Goal: Task Accomplishment & Management: Manage account settings

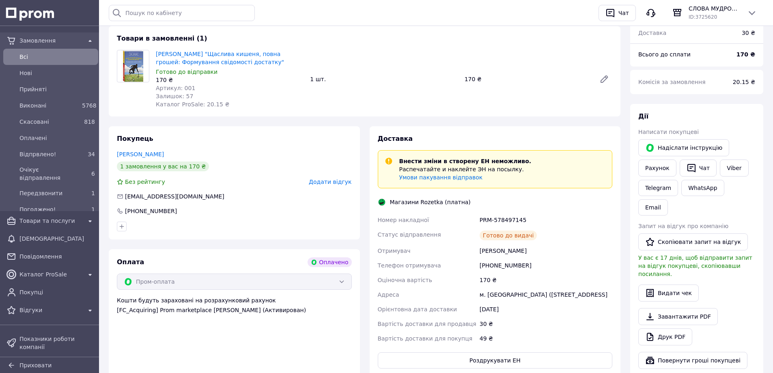
scroll to position [122, 0]
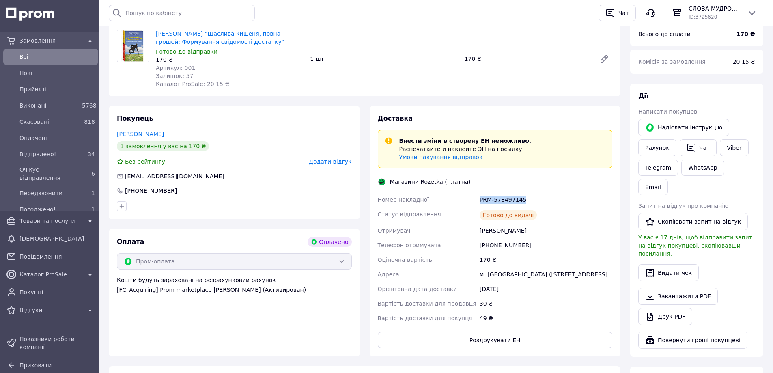
drag, startPoint x: 525, startPoint y: 198, endPoint x: 479, endPoint y: 199, distance: 46.3
click at [479, 199] on div "PRM-578497145" at bounding box center [546, 199] width 136 height 15
copy div "PRM-578497145"
click at [58, 205] on span "Погоджено!" at bounding box center [48, 209] width 59 height 8
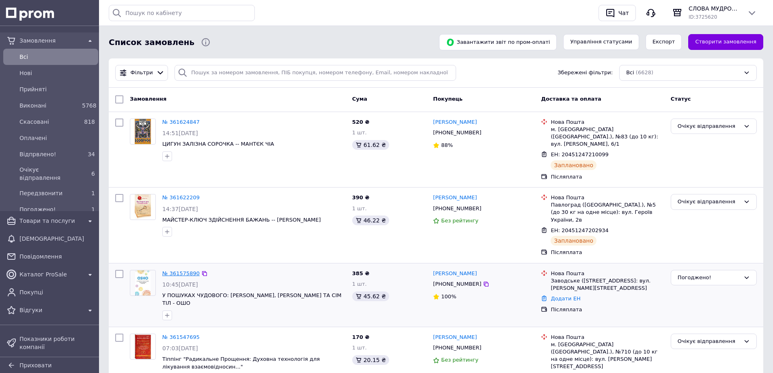
click at [180, 270] on link "№ 361575890" at bounding box center [180, 273] width 37 height 6
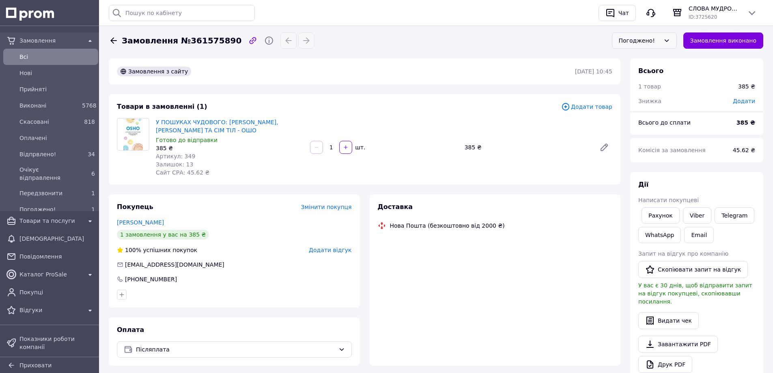
click at [671, 40] on div "Погоджено!" at bounding box center [644, 40] width 65 height 16
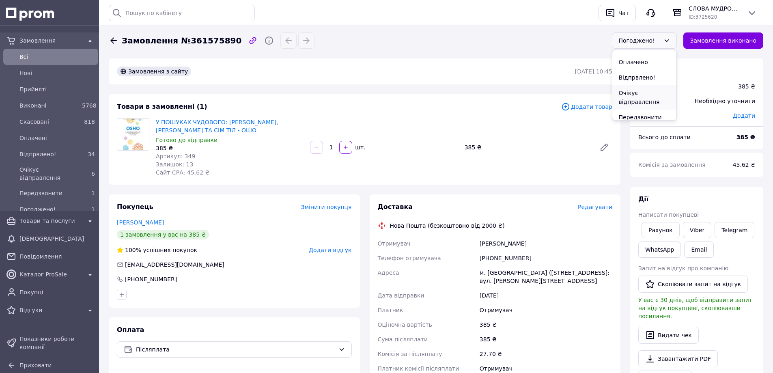
scroll to position [47, 0]
click at [645, 97] on li "Очікує відправлення" at bounding box center [644, 92] width 64 height 24
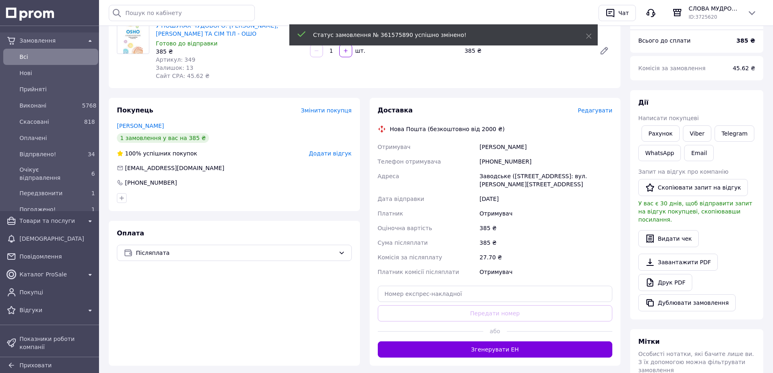
scroll to position [122, 0]
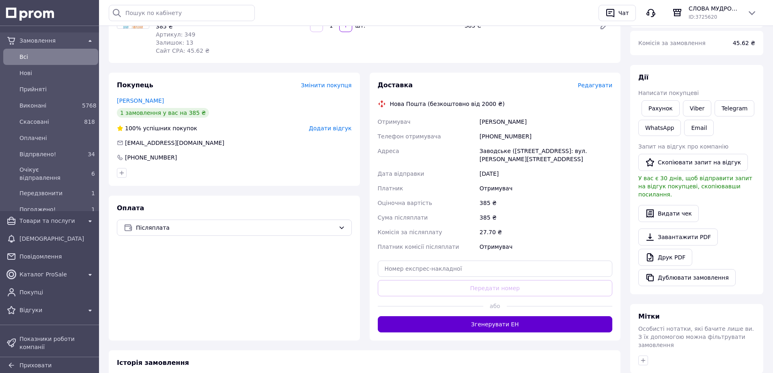
click at [520, 321] on button "Згенерувати ЕН" at bounding box center [495, 324] width 235 height 16
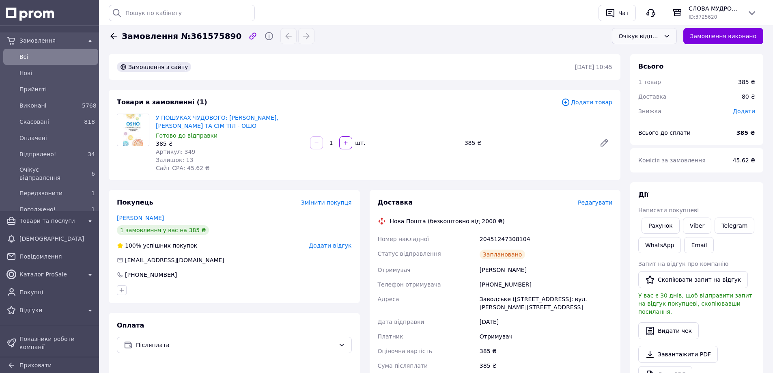
scroll to position [0, 0]
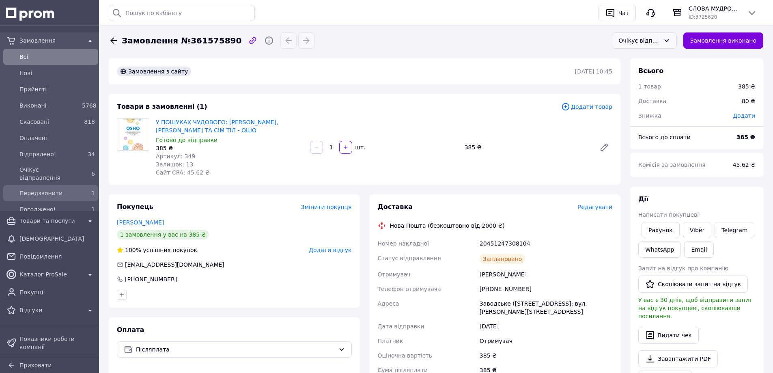
click at [52, 189] on span "Передзвонити" at bounding box center [48, 193] width 59 height 8
